Goal: Task Accomplishment & Management: Manage account settings

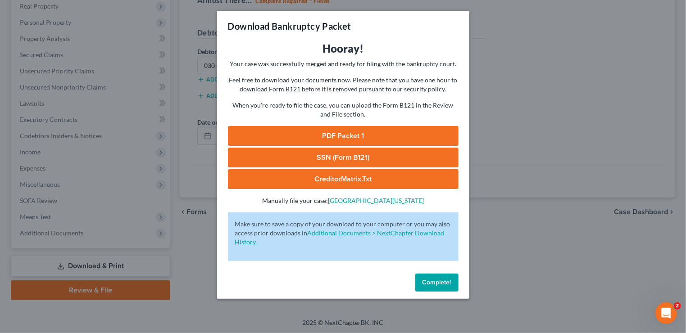
click at [436, 284] on span "Complete!" at bounding box center [437, 283] width 29 height 8
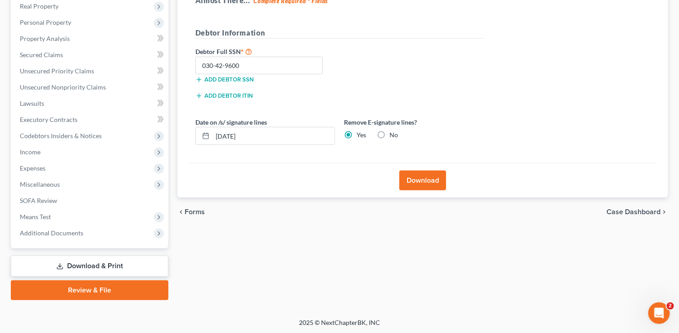
click at [634, 209] on span "Case Dashboard" at bounding box center [634, 212] width 54 height 7
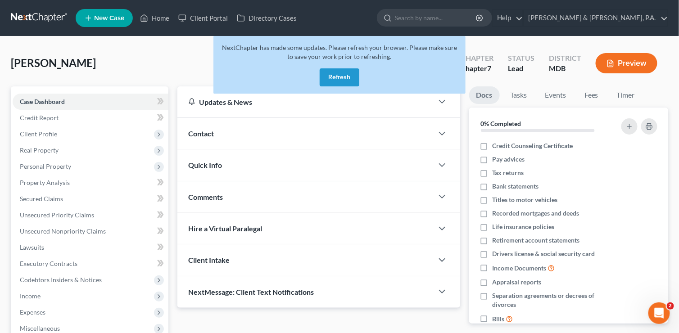
click at [190, 50] on div "Skelly, Susan Upgraded Chapter Chapter 7 Status Lead District MDB Preview" at bounding box center [340, 66] width 658 height 39
click at [335, 73] on button "Refresh" at bounding box center [340, 77] width 40 height 18
